Goal: Information Seeking & Learning: Understand process/instructions

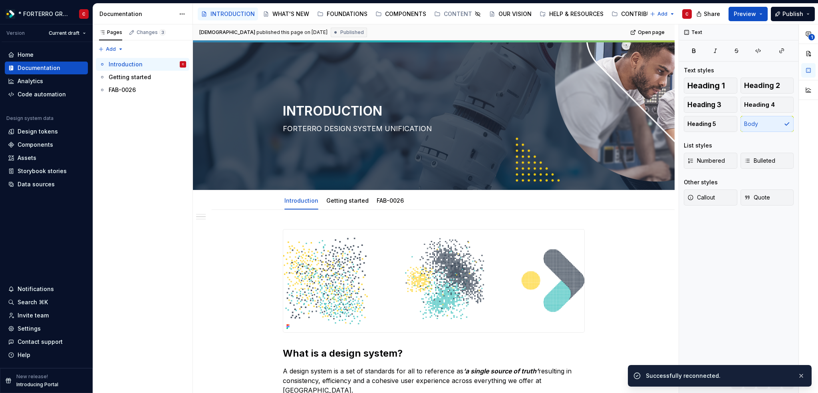
scroll to position [480, 0]
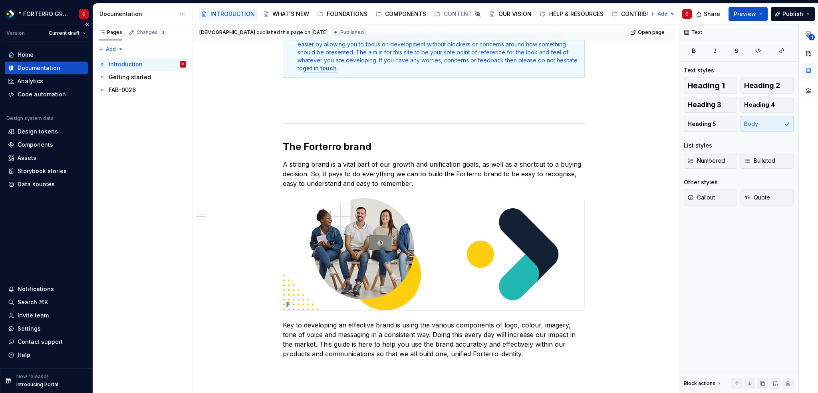
click at [36, 70] on div "Documentation" at bounding box center [39, 68] width 43 height 8
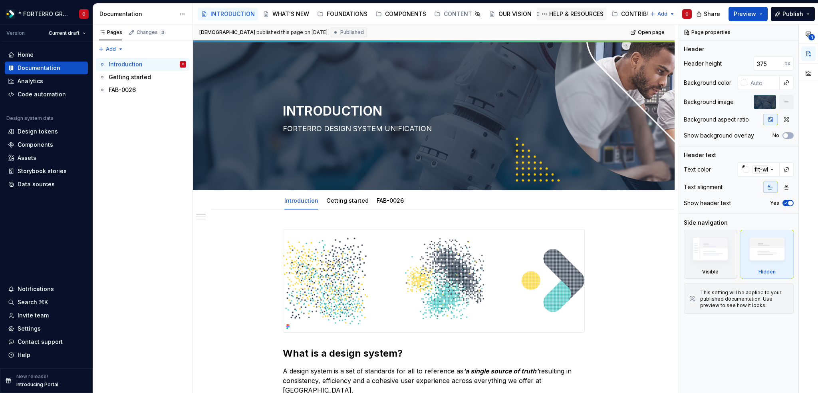
click at [575, 12] on div "HELP & RESOURCES" at bounding box center [576, 14] width 54 height 8
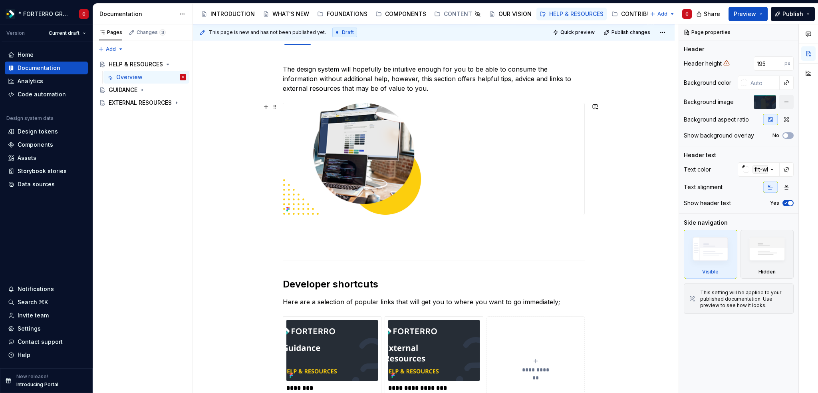
scroll to position [160, 0]
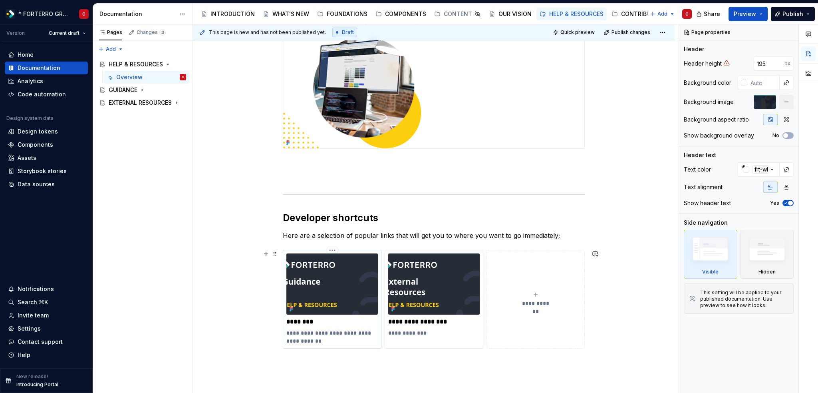
click at [307, 322] on p "********" at bounding box center [333, 322] width 92 height 8
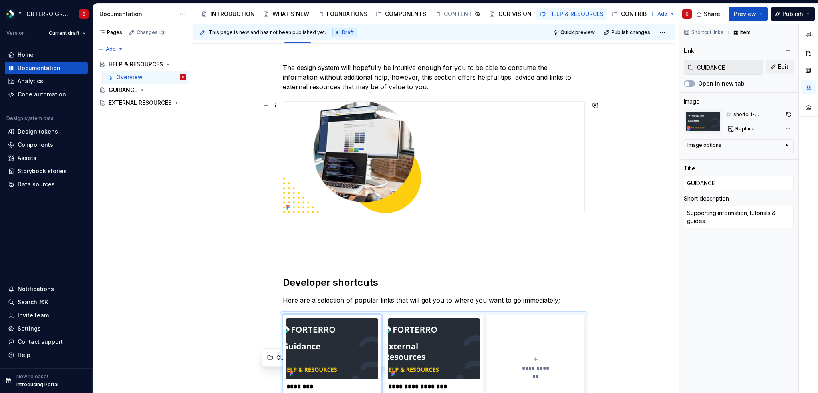
scroll to position [40, 0]
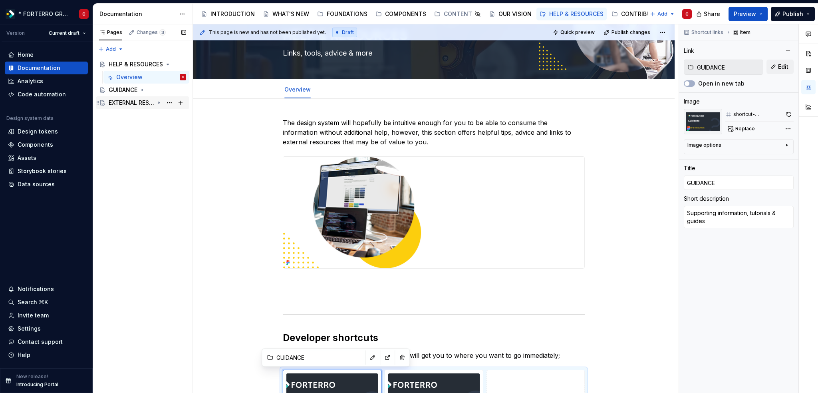
click at [161, 105] on icon "Page tree" at bounding box center [159, 103] width 6 height 6
click at [135, 116] on div "Overview" at bounding box center [129, 115] width 26 height 8
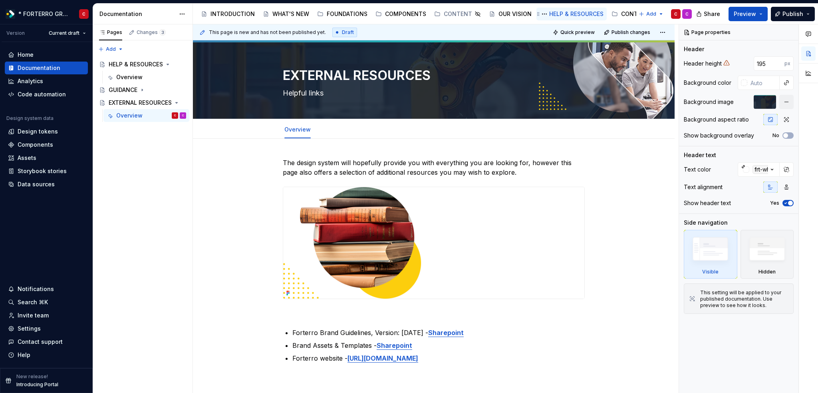
click at [583, 15] on div "HELP & RESOURCES" at bounding box center [576, 14] width 54 height 8
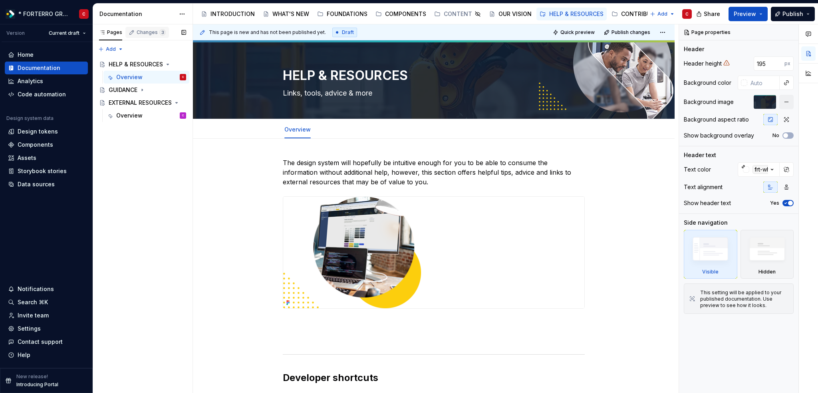
click at [149, 33] on div "Changes 3" at bounding box center [151, 32] width 29 height 6
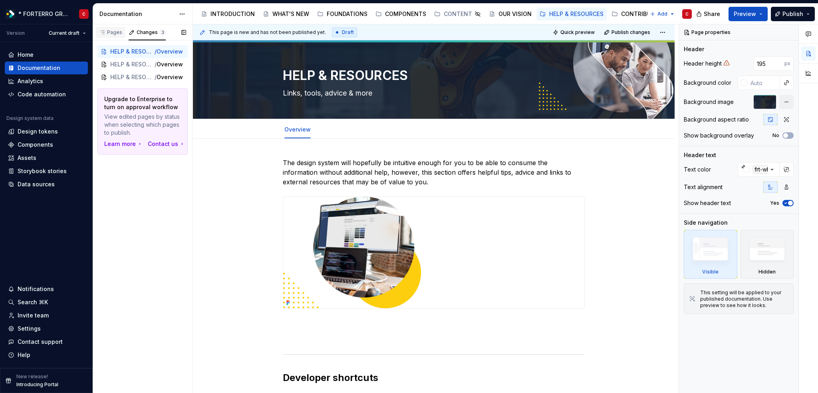
click at [115, 31] on div "Pages" at bounding box center [110, 32] width 23 height 6
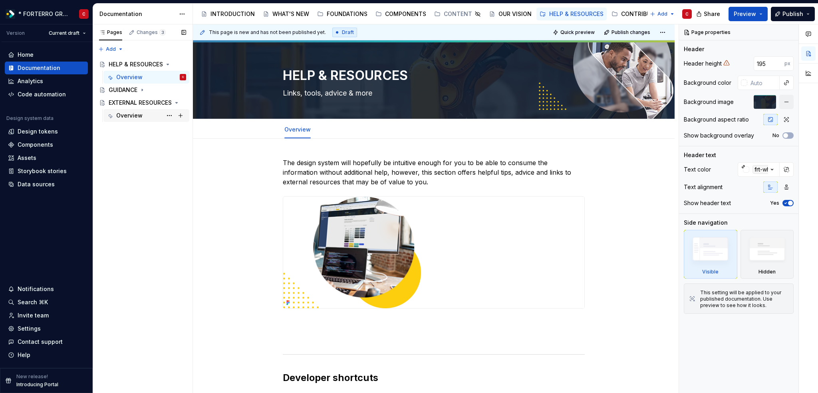
click at [133, 114] on div "Overview" at bounding box center [129, 115] width 26 height 8
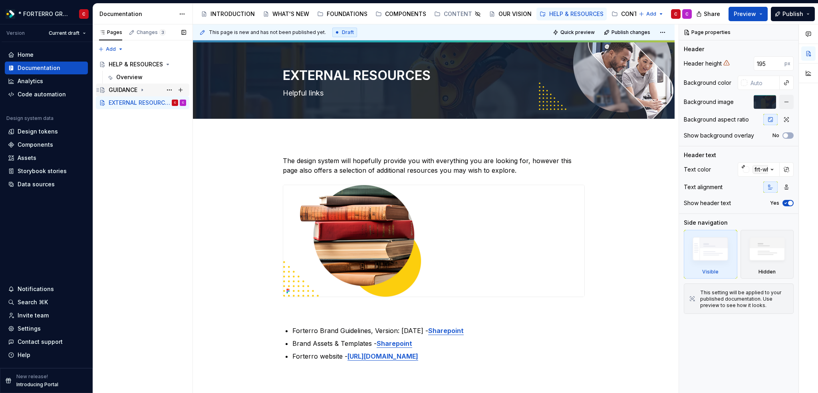
click at [144, 89] on icon "Page tree" at bounding box center [142, 90] width 6 height 6
click at [135, 100] on div "Overview" at bounding box center [129, 103] width 26 height 8
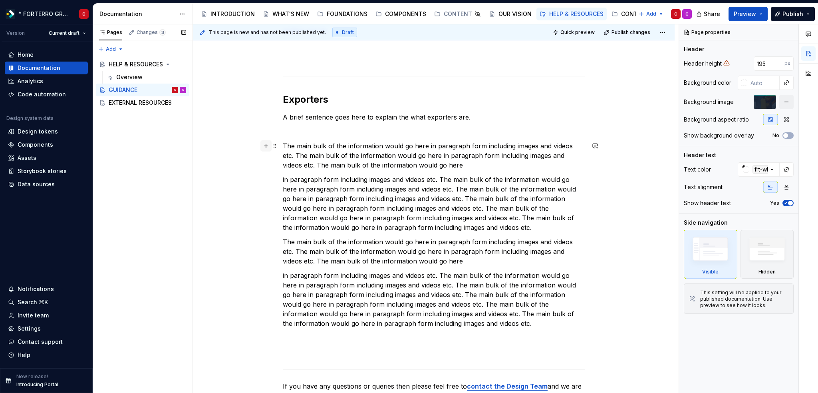
scroll to position [319, 0]
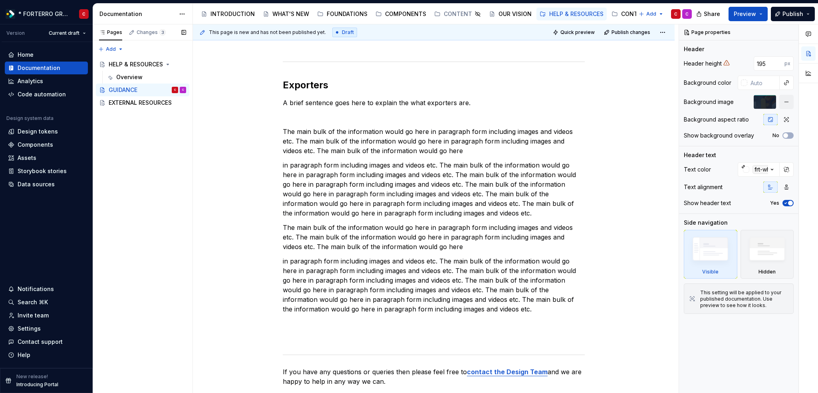
type textarea "*"
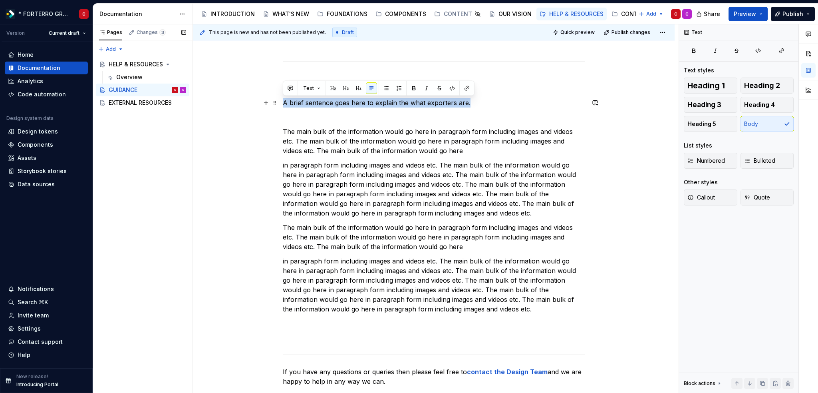
drag, startPoint x: 284, startPoint y: 102, endPoint x: 469, endPoint y: 104, distance: 185.0
click at [469, 104] on p "A brief sentence goes here to explain the what exporters are." at bounding box center [434, 103] width 302 height 10
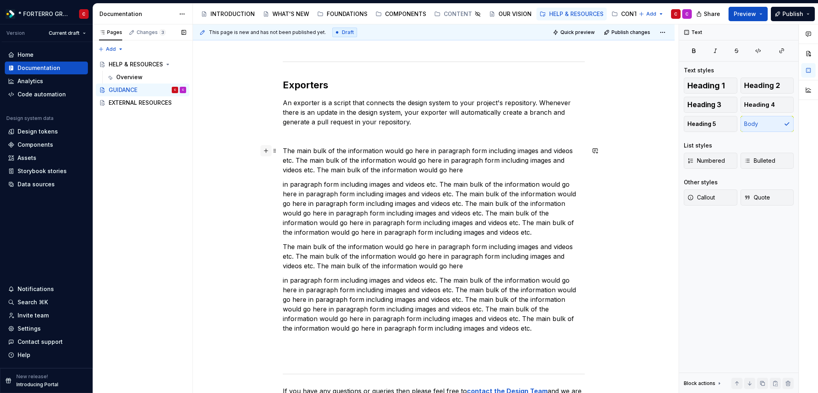
click at [267, 148] on button "button" at bounding box center [266, 150] width 11 height 11
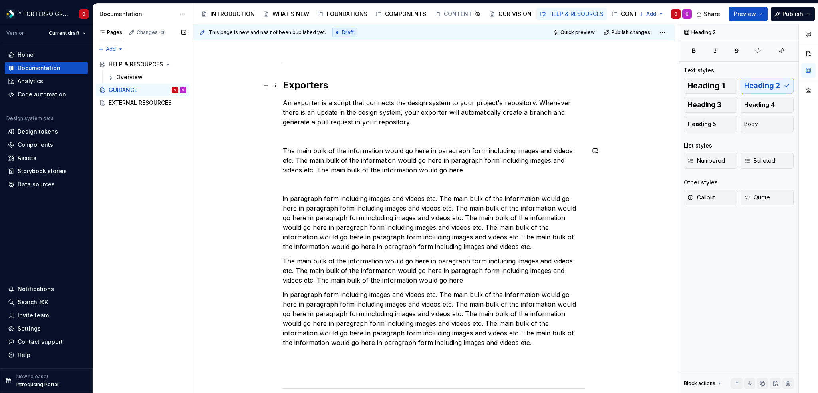
click at [303, 85] on h2 "Exporters" at bounding box center [434, 85] width 302 height 13
click at [269, 151] on button "button" at bounding box center [266, 150] width 11 height 11
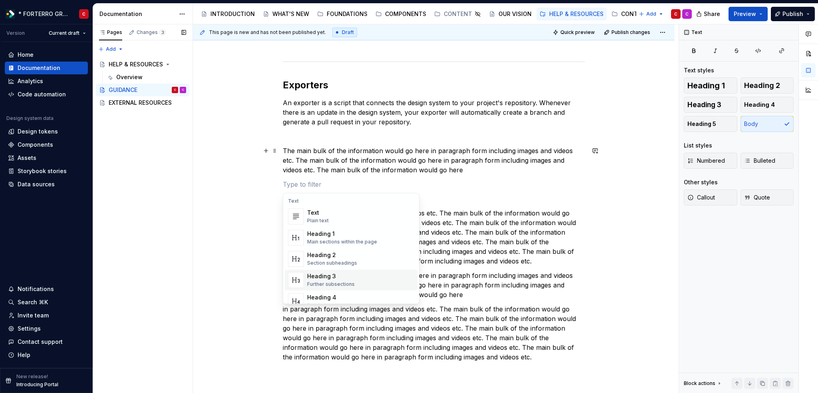
click at [324, 280] on div "Heading 3" at bounding box center [331, 276] width 48 height 8
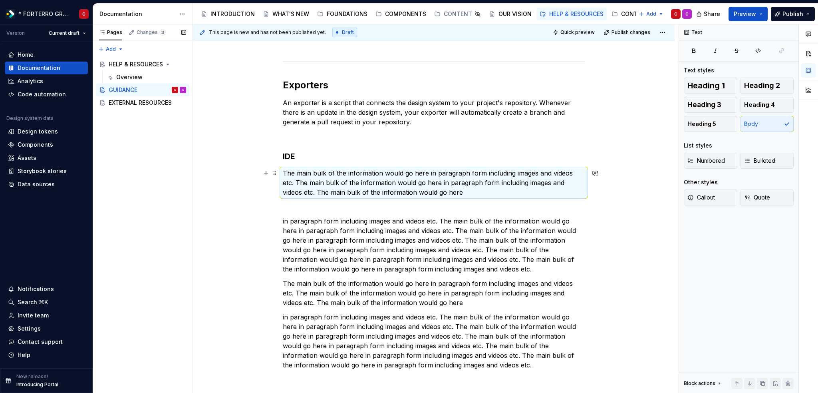
click at [316, 177] on p "The main bulk of the information would go here in paragraph form including imag…" at bounding box center [434, 182] width 302 height 29
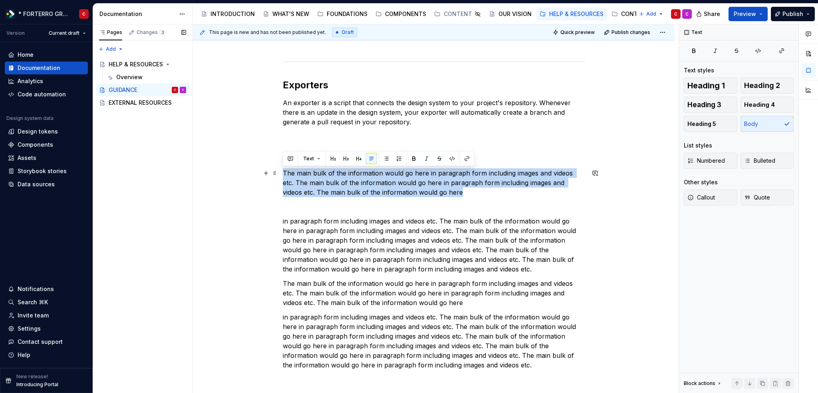
drag, startPoint x: 283, startPoint y: 172, endPoint x: 438, endPoint y: 195, distance: 156.3
click at [438, 195] on p "The main bulk of the information would go here in paragraph form including imag…" at bounding box center [434, 182] width 302 height 29
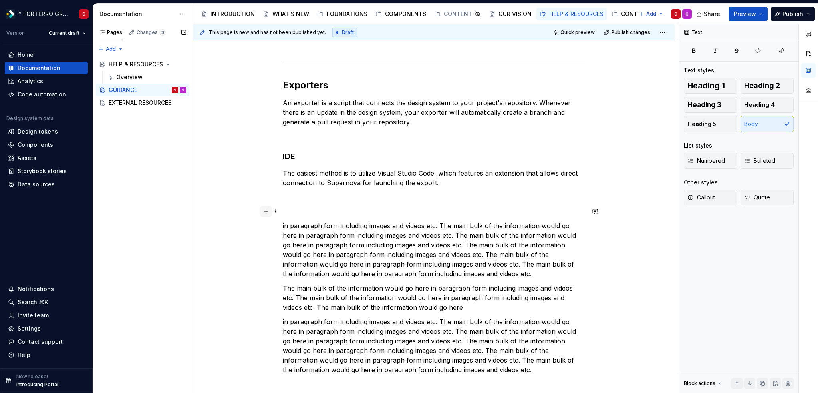
click at [267, 212] on button "button" at bounding box center [266, 211] width 11 height 11
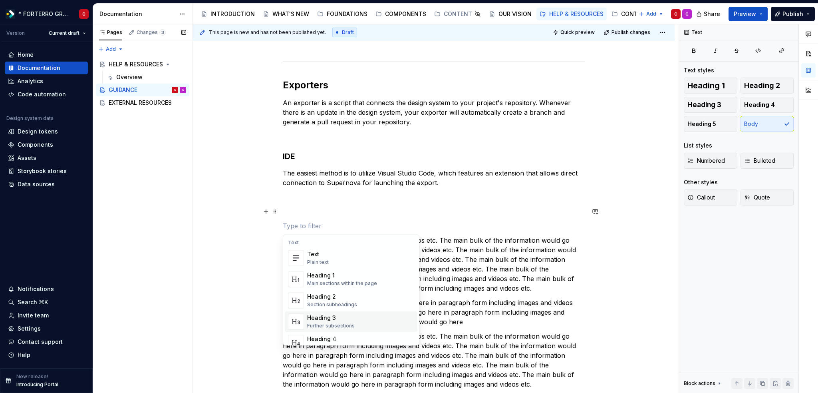
drag, startPoint x: 319, startPoint y: 323, endPoint x: 346, endPoint y: 277, distance: 53.5
click at [318, 323] on div "Further subsections" at bounding box center [331, 325] width 48 height 6
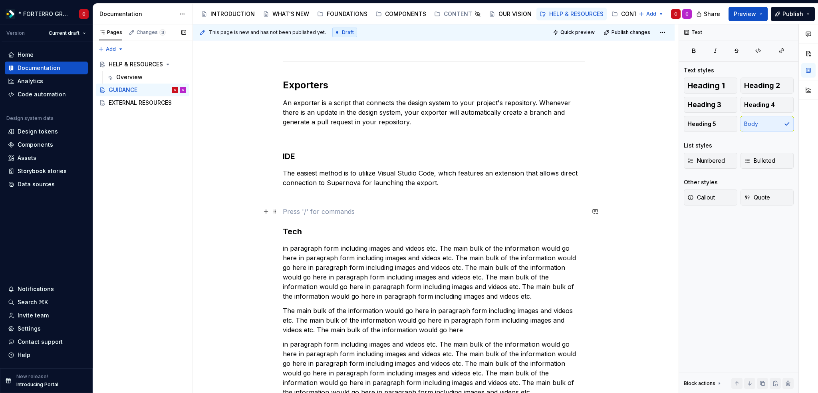
click at [314, 212] on p at bounding box center [434, 212] width 302 height 10
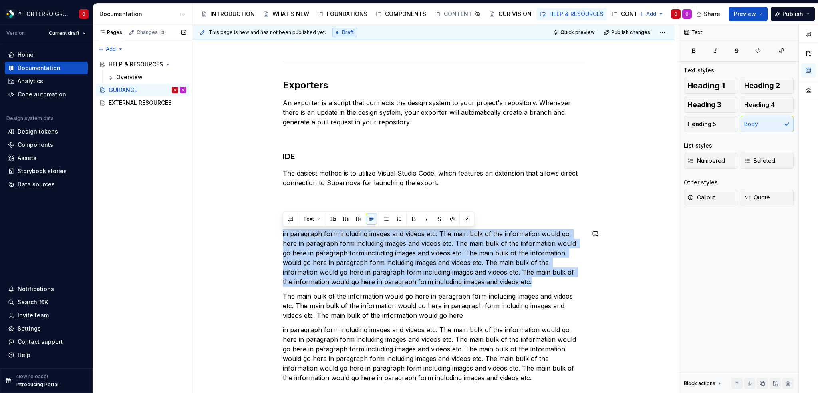
drag, startPoint x: 450, startPoint y: 280, endPoint x: 283, endPoint y: 226, distance: 175.0
click at [283, 226] on div "The design system is here to aid you in whatever you are trying to achieve and …" at bounding box center [434, 146] width 302 height 618
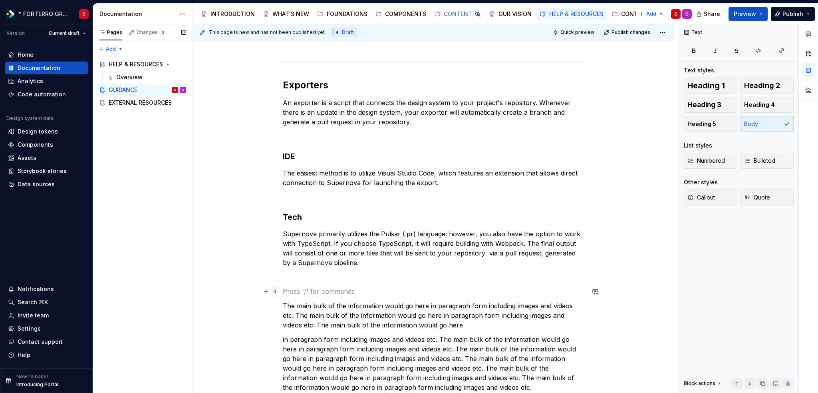
click at [277, 292] on span at bounding box center [275, 291] width 6 height 11
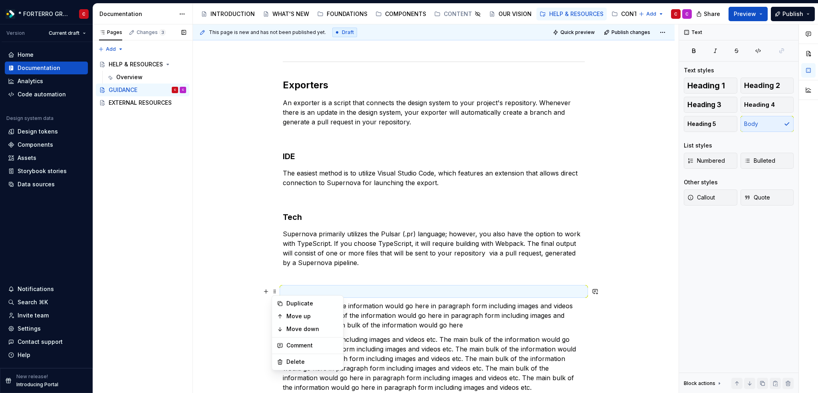
click at [289, 289] on p at bounding box center [434, 292] width 302 height 10
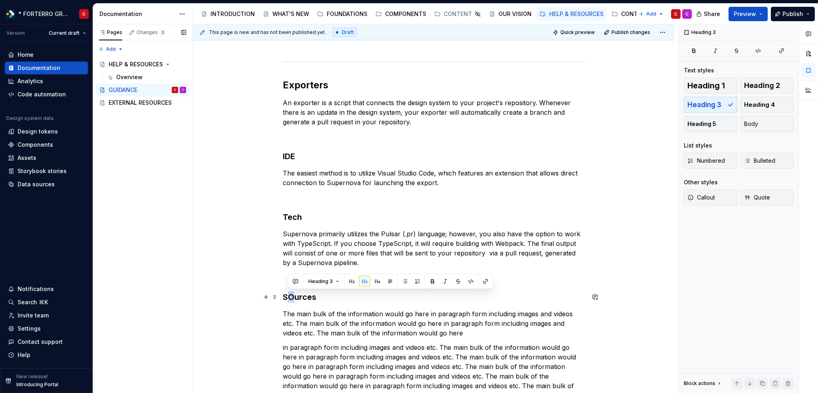
drag, startPoint x: 293, startPoint y: 293, endPoint x: 288, endPoint y: 294, distance: 4.5
click at [288, 293] on h3 "SOurces" at bounding box center [434, 296] width 302 height 11
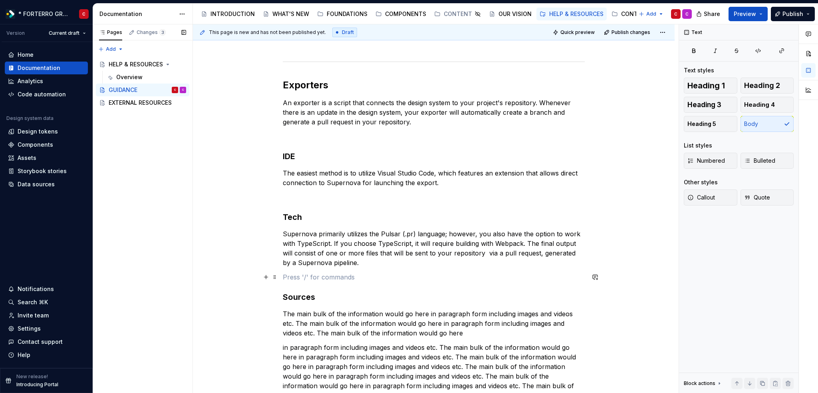
click at [289, 280] on p at bounding box center [434, 277] width 302 height 10
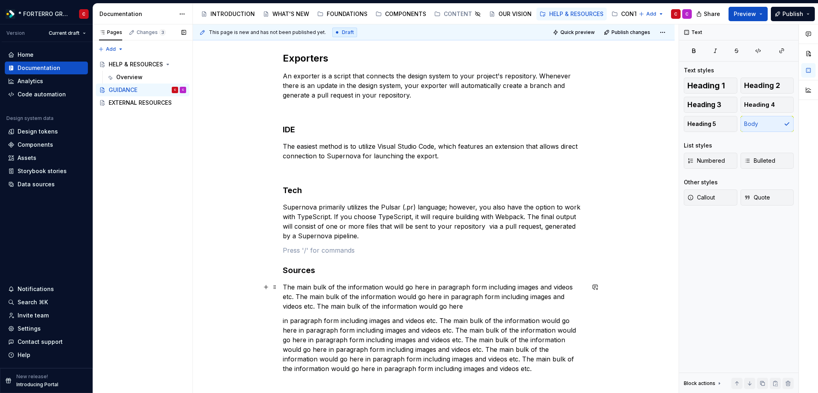
scroll to position [359, 0]
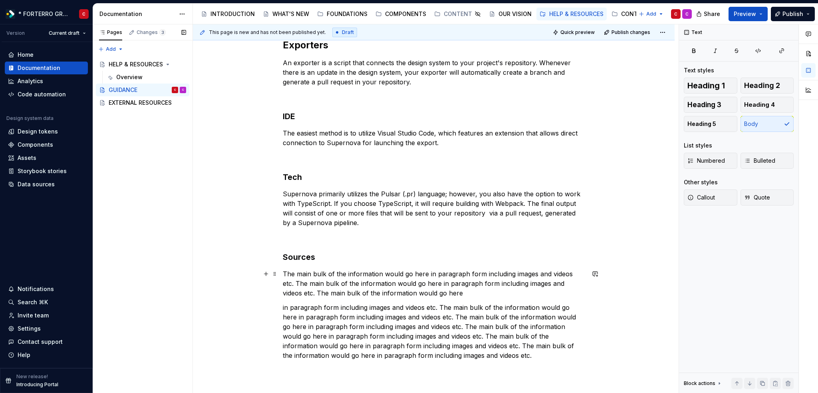
click at [428, 294] on p "The main bulk of the information would go here in paragraph form including imag…" at bounding box center [434, 283] width 302 height 29
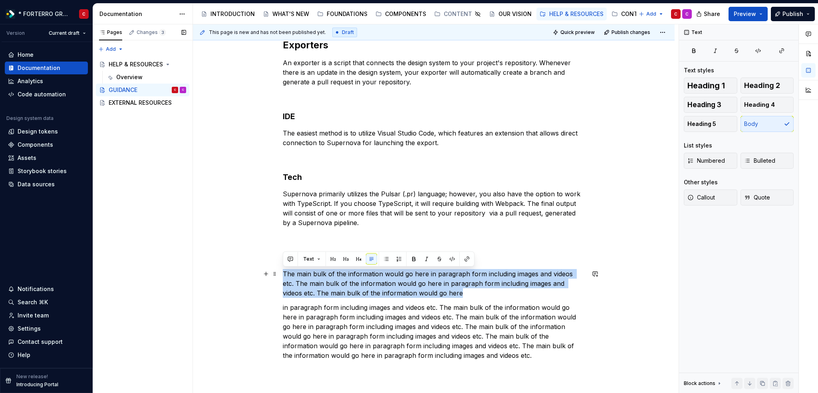
drag, startPoint x: 416, startPoint y: 291, endPoint x: 283, endPoint y: 273, distance: 134.2
click at [283, 273] on p "The main bulk of the information would go here in paragraph form including imag…" at bounding box center [434, 283] width 302 height 29
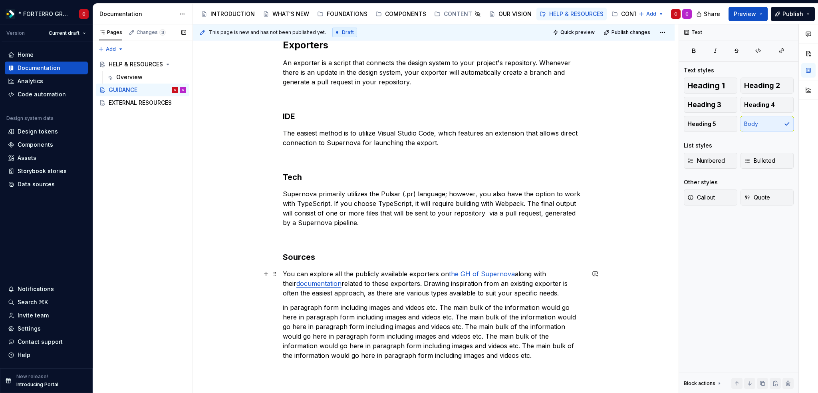
click at [470, 274] on link "the GH of Supernova" at bounding box center [482, 274] width 66 height 8
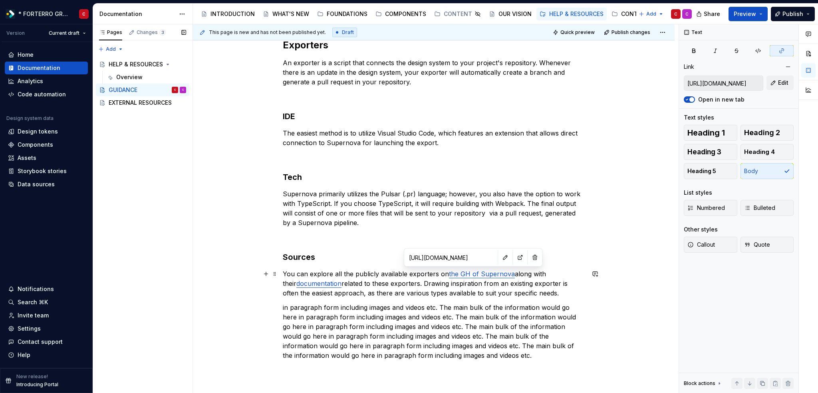
type input "[URL][DOMAIN_NAME]"
click at [312, 285] on link "documentation" at bounding box center [319, 283] width 45 height 8
click at [388, 286] on p "You can explore all the publicly available exporters on the GH of Supernova alo…" at bounding box center [434, 283] width 302 height 29
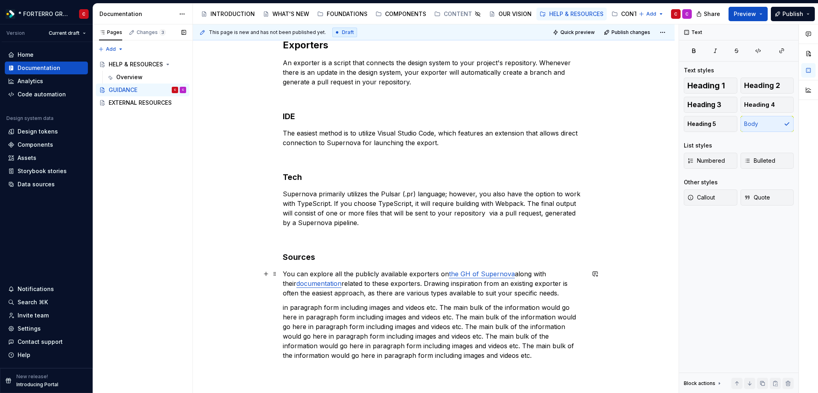
click at [541, 289] on p "You can explore all the publicly available exporters on the GH of Supernova alo…" at bounding box center [434, 283] width 302 height 29
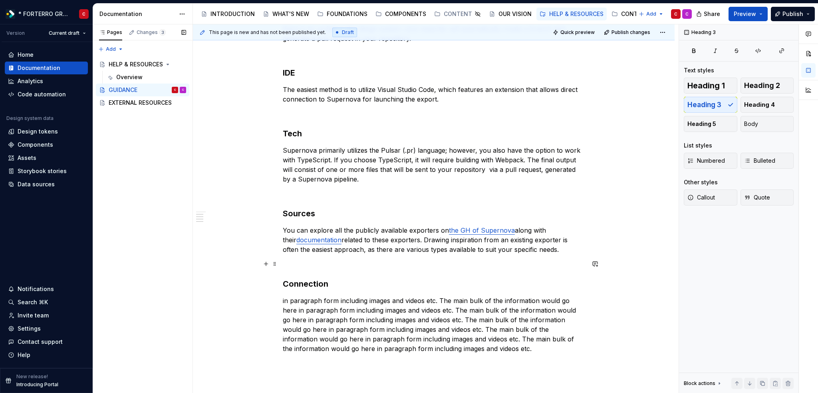
scroll to position [519, 0]
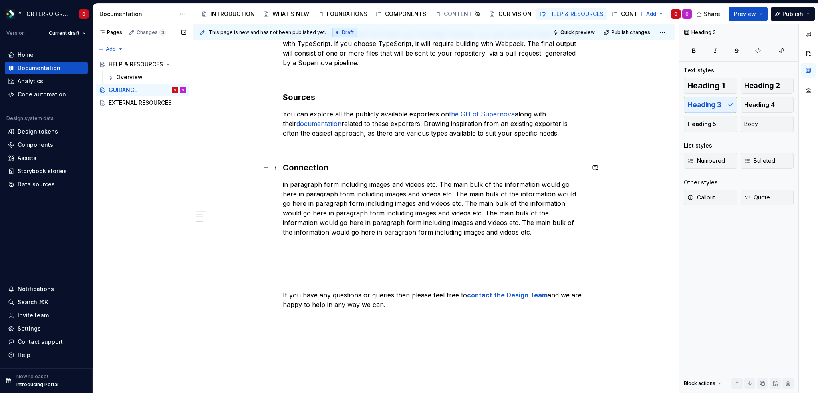
click at [350, 168] on h3 "Connection" at bounding box center [434, 167] width 302 height 11
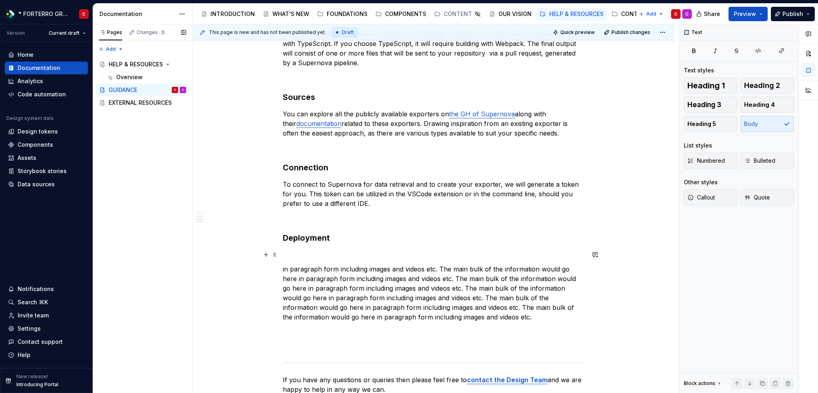
click at [318, 251] on p at bounding box center [434, 255] width 302 height 10
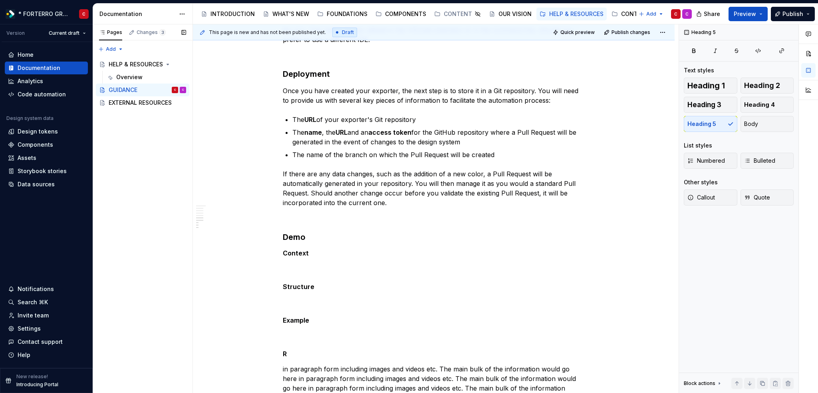
scroll to position [687, 0]
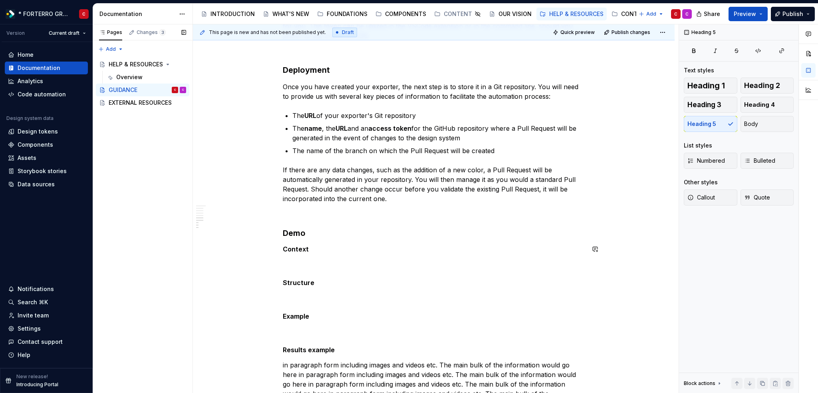
drag, startPoint x: 334, startPoint y: 254, endPoint x: 331, endPoint y: 259, distance: 5.4
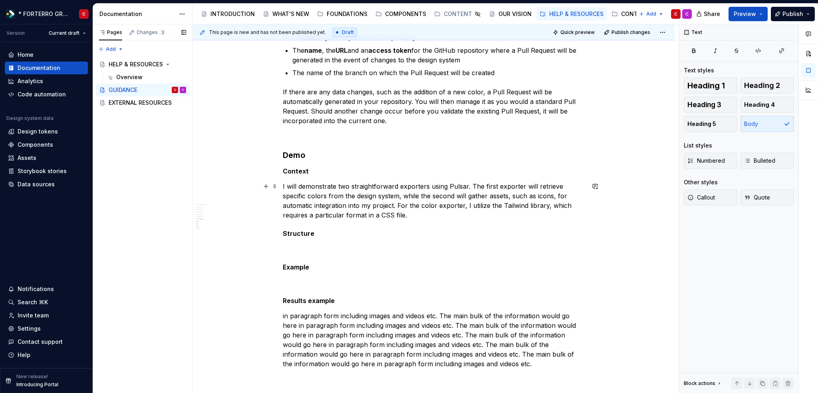
scroll to position [767, 0]
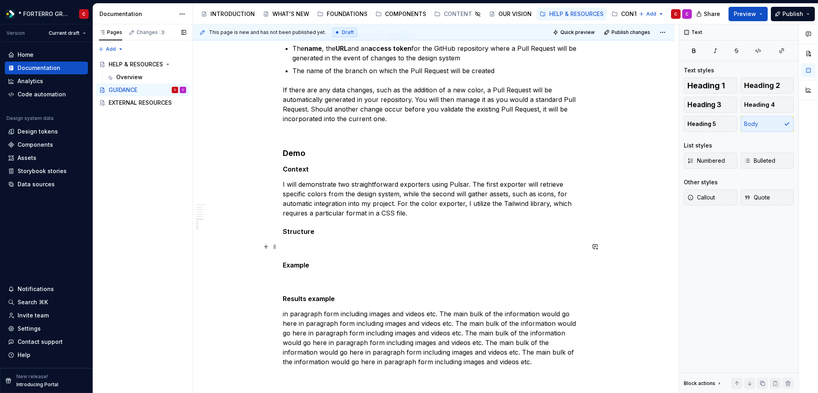
click at [301, 247] on p at bounding box center [434, 247] width 302 height 10
drag, startPoint x: 302, startPoint y: 248, endPoint x: 294, endPoint y: 244, distance: 9.3
click at [294, 244] on p at bounding box center [434, 247] width 302 height 10
click at [299, 245] on p at bounding box center [434, 247] width 302 height 10
click at [265, 247] on button "button" at bounding box center [266, 246] width 11 height 11
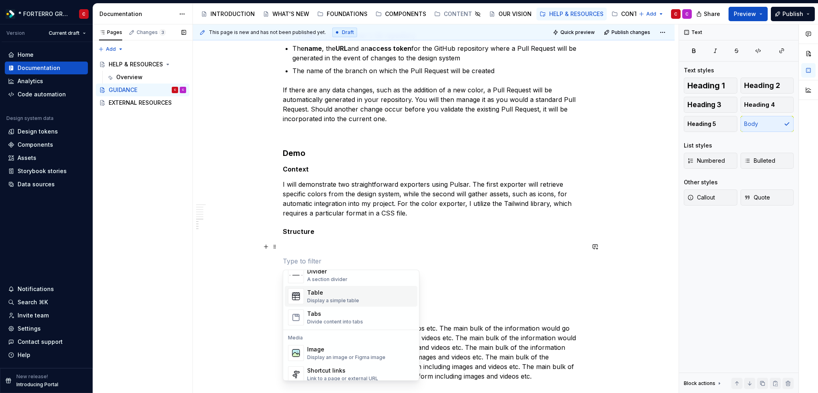
scroll to position [307, 0]
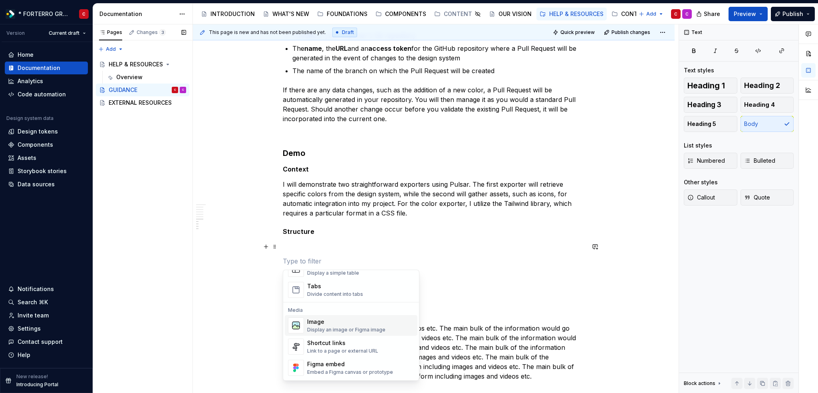
drag, startPoint x: 319, startPoint y: 316, endPoint x: 319, endPoint y: 308, distance: 8.4
click at [320, 326] on div "Display an image or Figma image" at bounding box center [346, 329] width 78 height 6
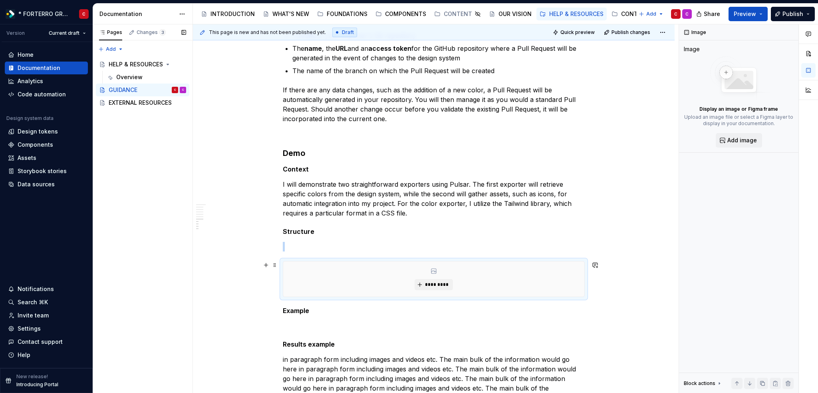
click at [475, 278] on div "*********" at bounding box center [433, 278] width 301 height 35
click at [437, 286] on span "*********" at bounding box center [437, 284] width 24 height 6
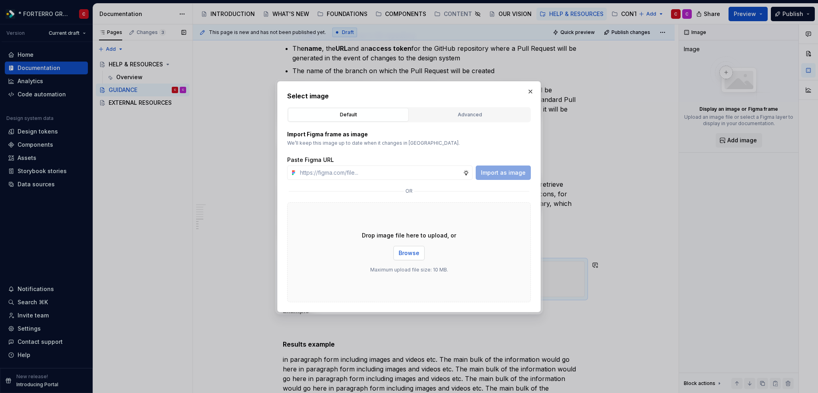
click at [414, 251] on span "Browse" at bounding box center [409, 253] width 21 height 8
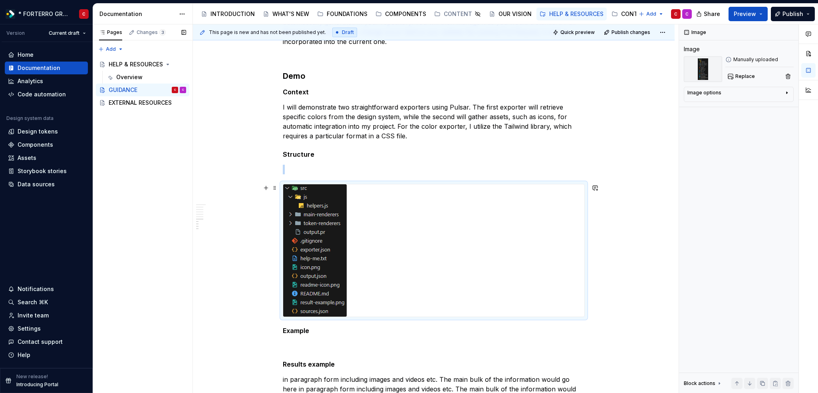
scroll to position [847, 0]
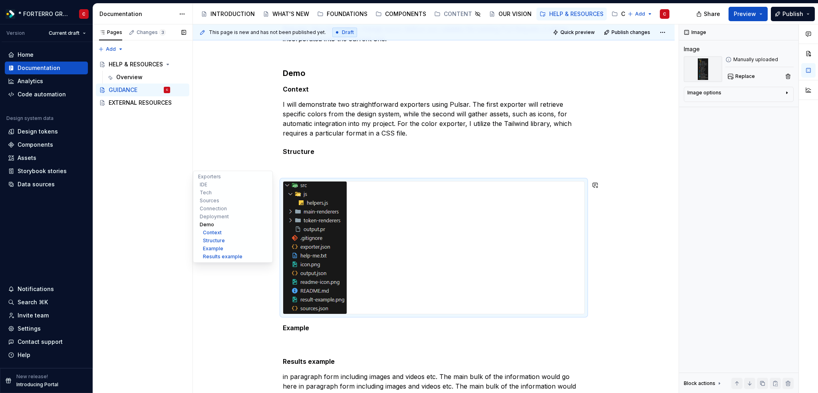
type textarea "*"
